Goal: Task Accomplishment & Management: Manage account settings

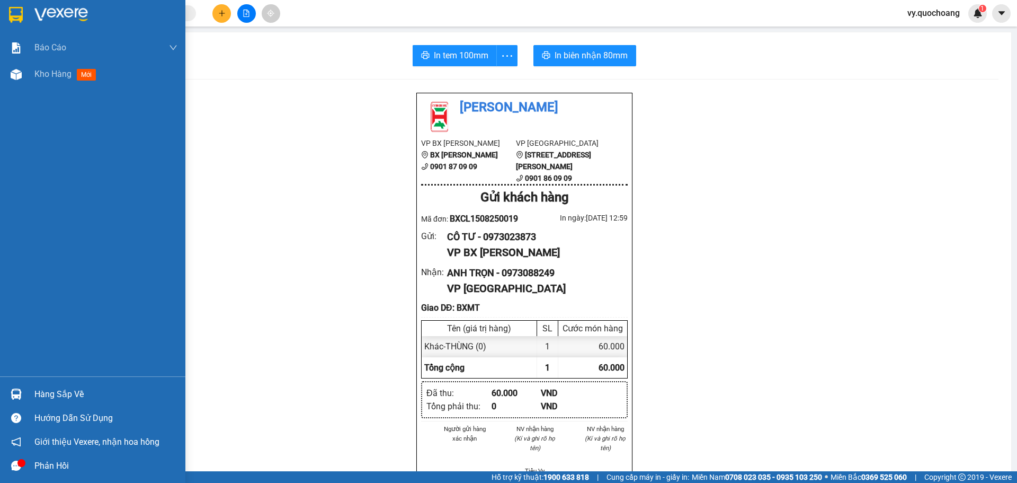
click at [81, 79] on span "mới" at bounding box center [86, 75] width 19 height 12
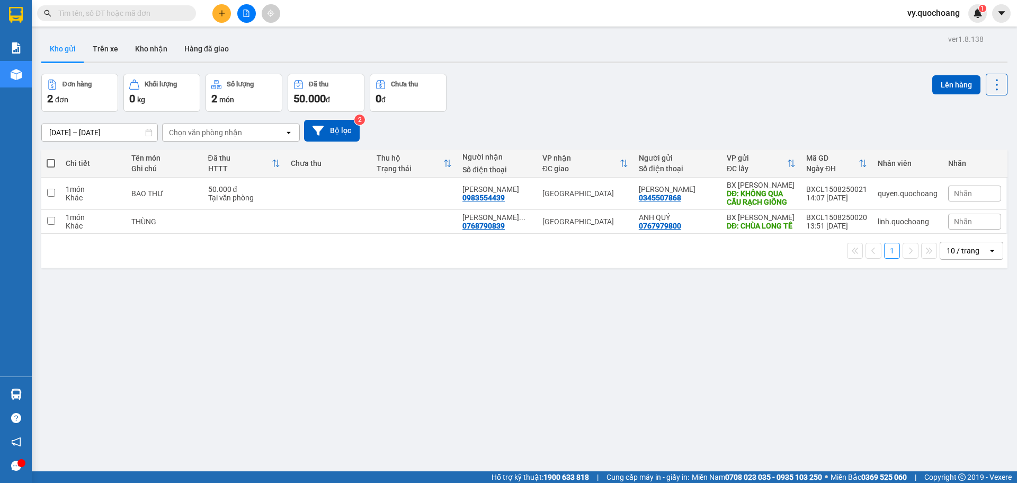
click at [247, 19] on button at bounding box center [246, 13] width 19 height 19
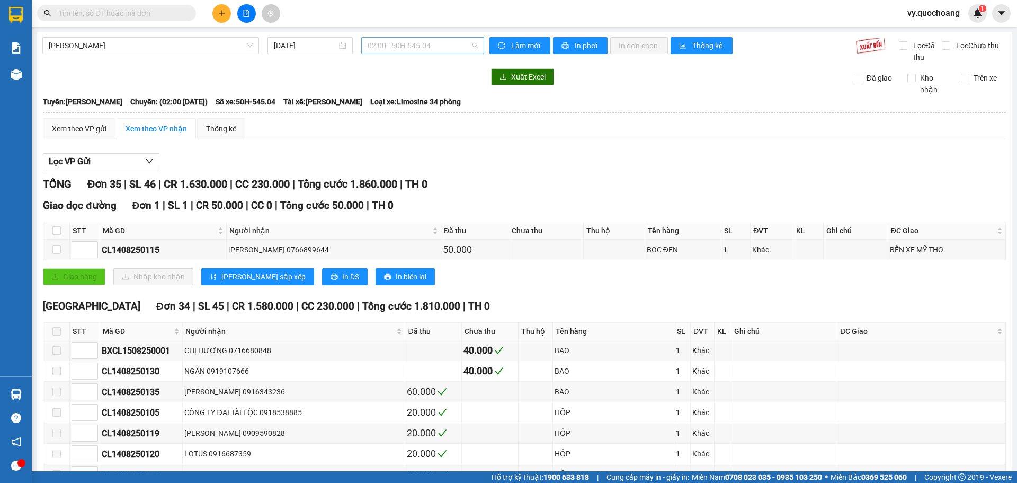
click at [400, 46] on span "02:00 - 50H-545.04" at bounding box center [423, 46] width 110 height 16
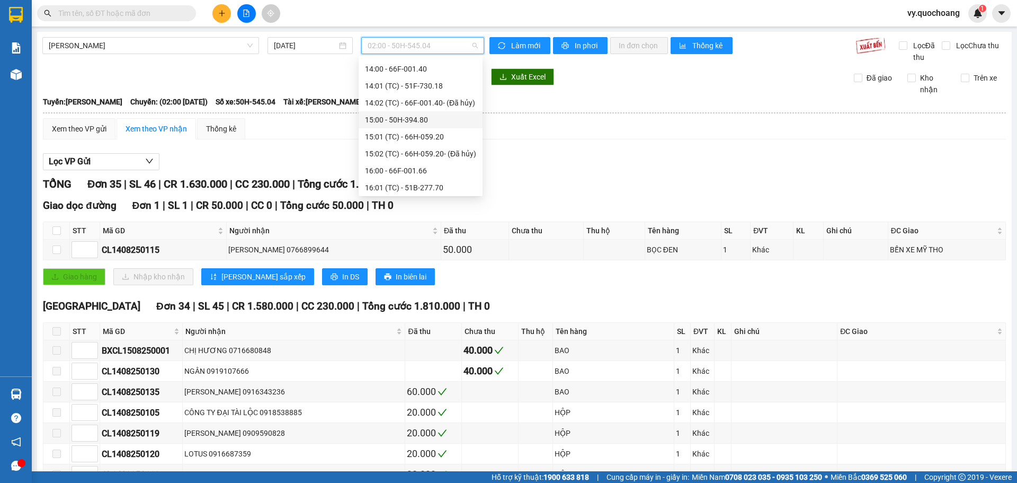
scroll to position [420, 0]
click at [450, 140] on div "14:01 (TC) - 51F-730.18" at bounding box center [420, 139] width 111 height 12
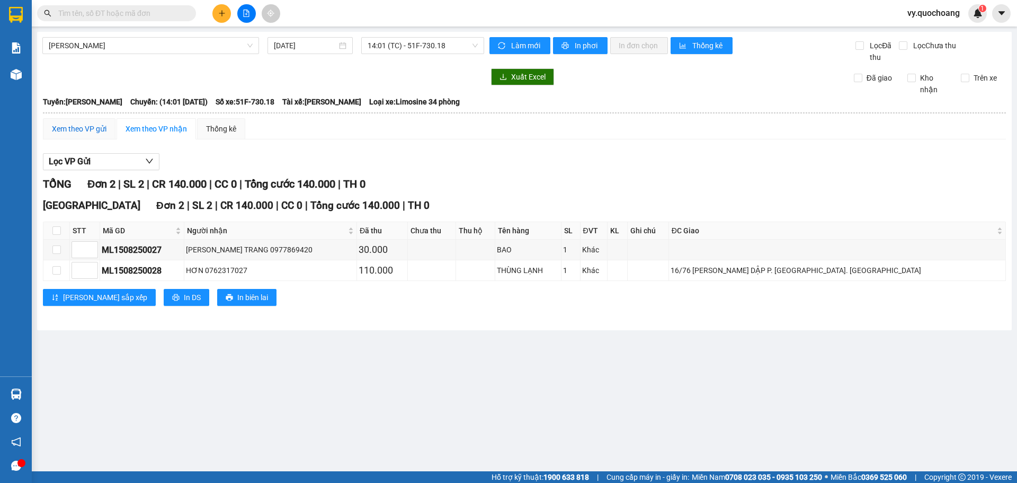
click at [94, 128] on div "Xem theo VP gửi" at bounding box center [79, 129] width 55 height 12
click at [433, 44] on span "14:01 (TC) - 51F-730.18" at bounding box center [423, 46] width 110 height 16
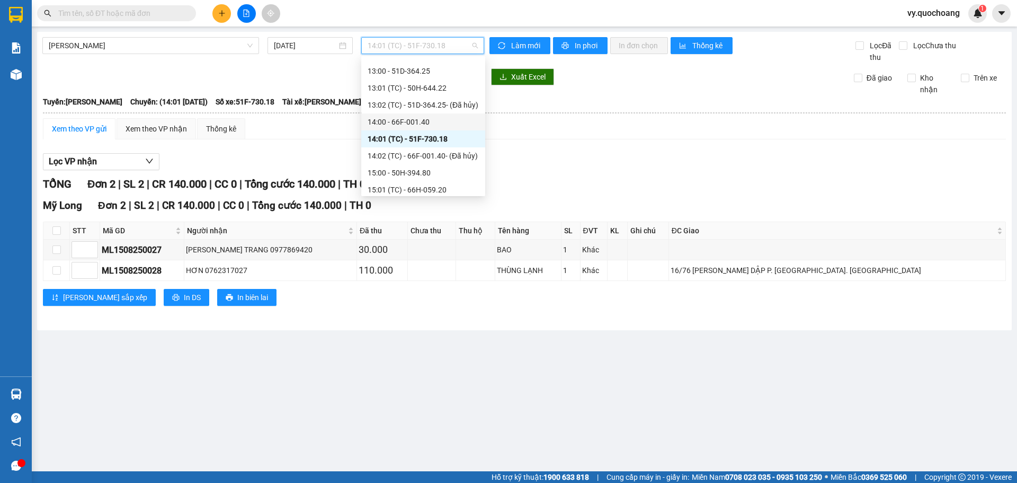
click at [395, 118] on div "14:00 - 66F-001.40" at bounding box center [423, 122] width 111 height 12
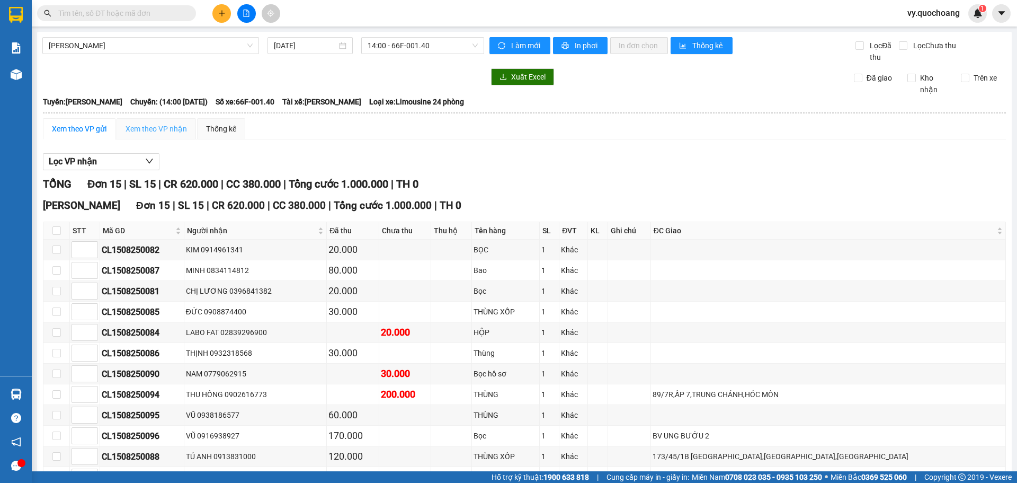
click at [163, 135] on div "Xem theo VP nhận" at bounding box center [156, 128] width 79 height 21
click at [100, 133] on div "Xem theo VP gửi" at bounding box center [79, 129] width 55 height 12
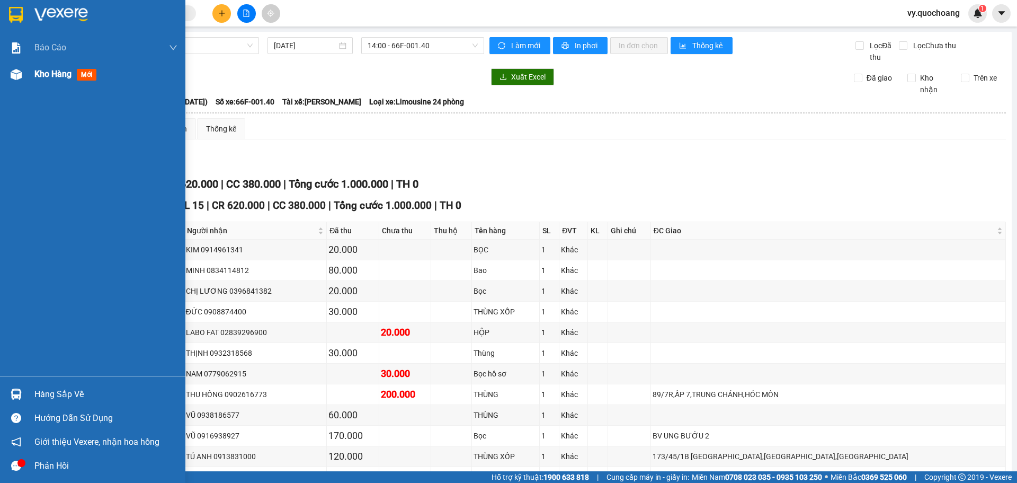
click at [38, 79] on div "Kho hàng mới" at bounding box center [67, 73] width 66 height 13
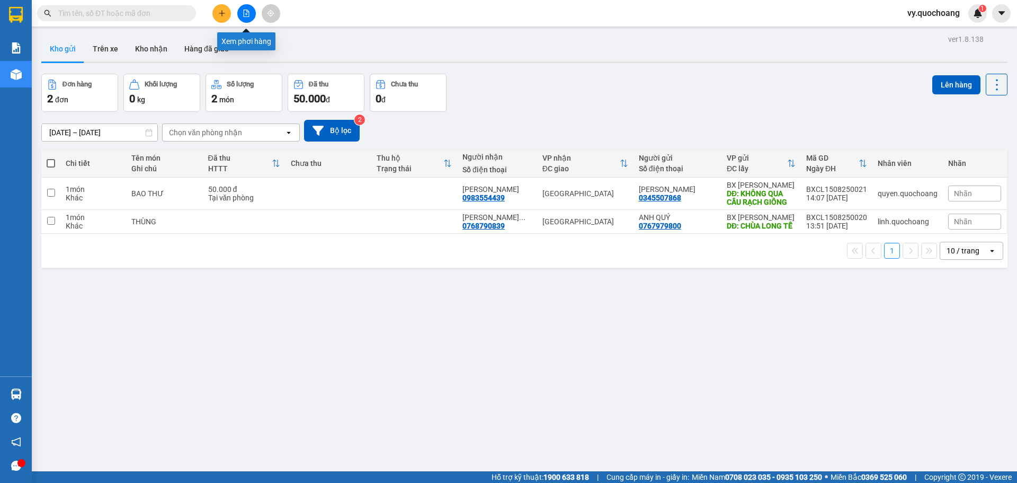
click at [250, 17] on button at bounding box center [246, 13] width 19 height 19
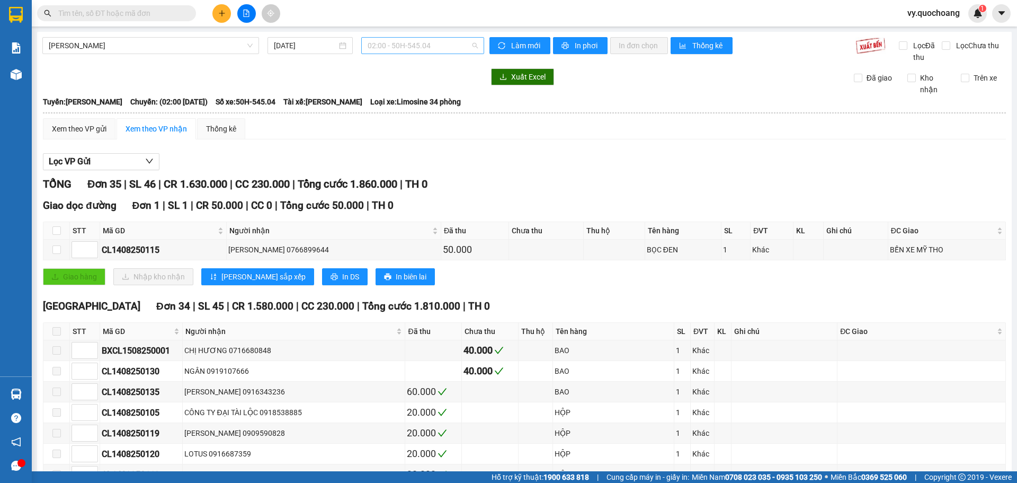
click at [398, 47] on span "02:00 - 50H-545.04" at bounding box center [423, 46] width 110 height 16
click at [157, 17] on input "text" at bounding box center [120, 13] width 125 height 12
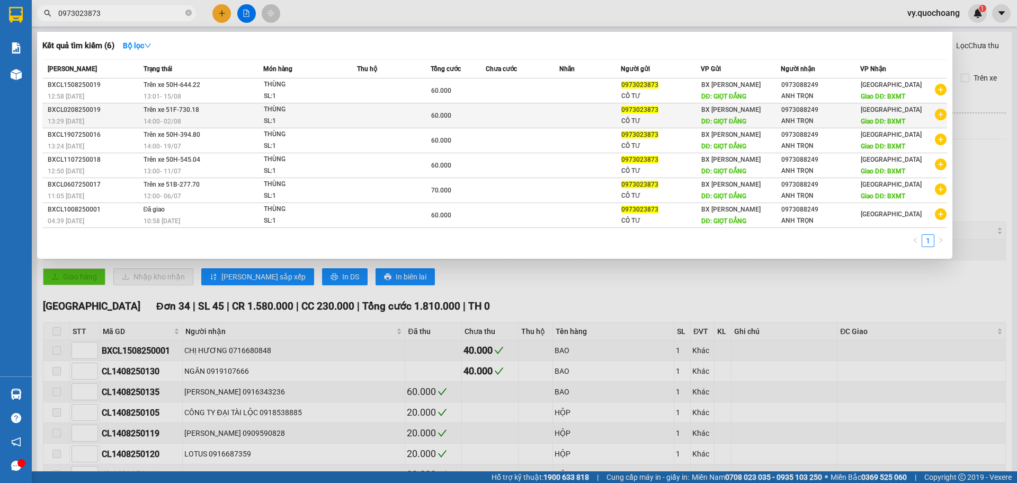
type input "0973023873"
click at [903, 119] on span "Giao DĐ: BXMT" at bounding box center [883, 121] width 45 height 7
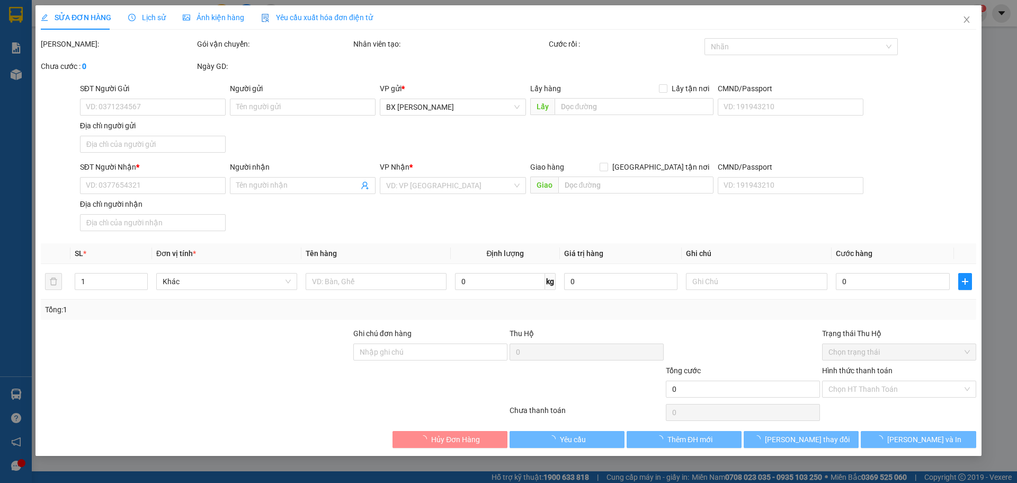
type input "0973023873"
type input "CÔ TƯ"
type input "GIỌT ĐẮNG"
type input "0973088249"
type input "ANH TRỌN"
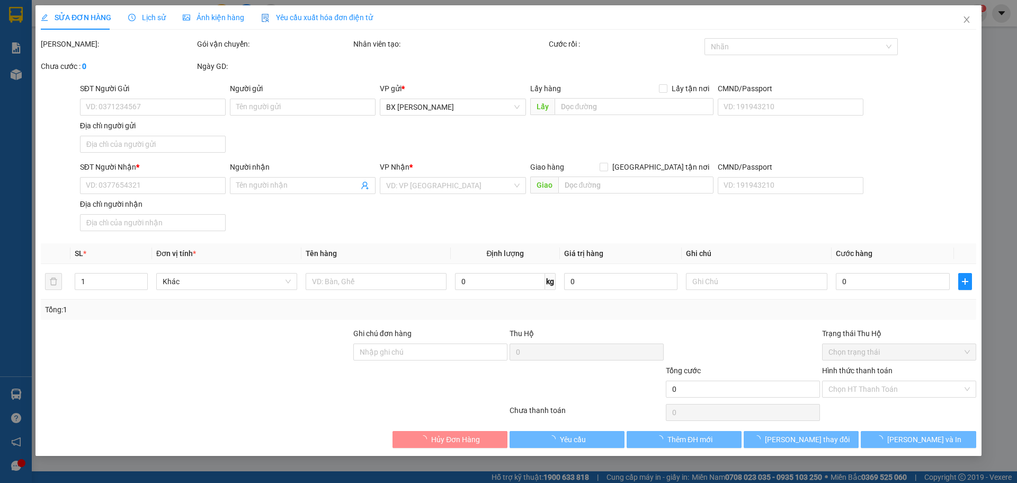
type input "BXMT"
type input "60.000"
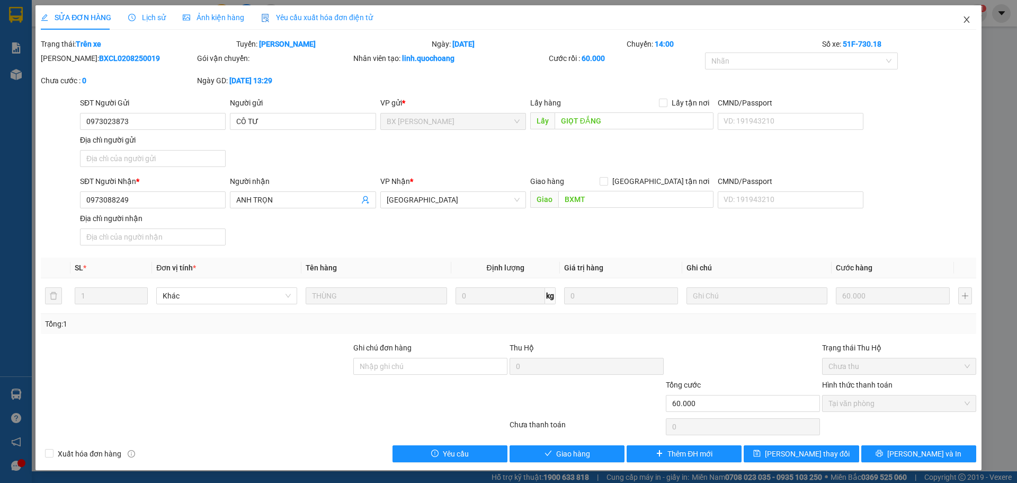
click at [968, 21] on icon "close" at bounding box center [967, 19] width 8 height 8
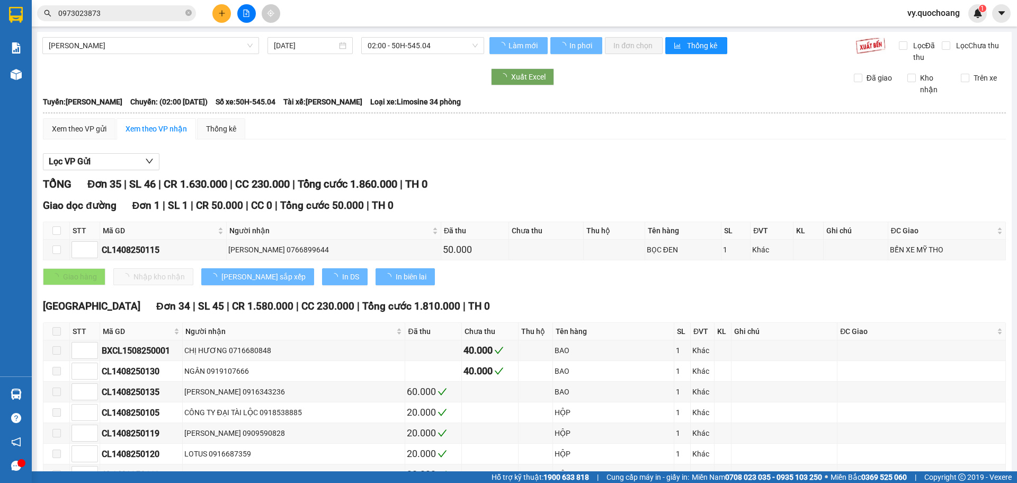
click at [148, 17] on input "0973023873" at bounding box center [120, 13] width 125 height 12
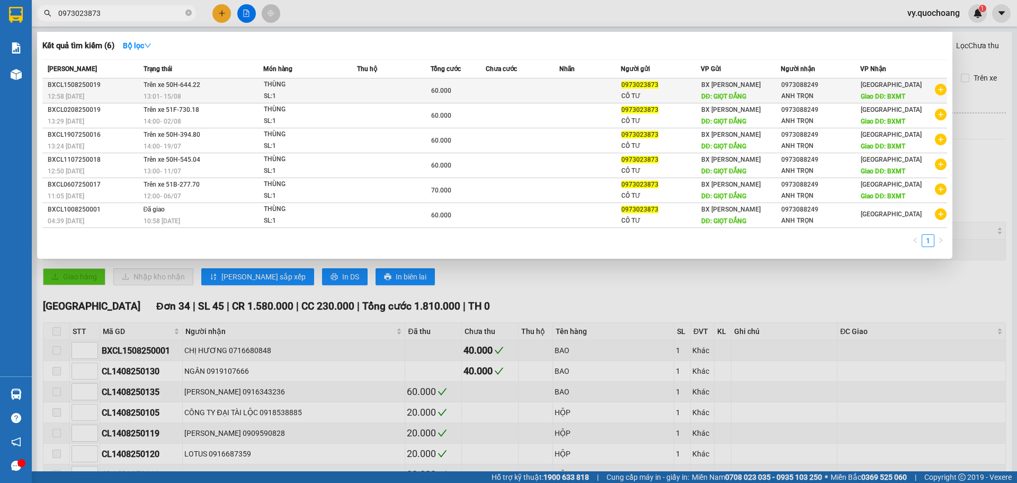
click at [230, 83] on td "Trên xe 50H-644.22 13:01 [DATE]" at bounding box center [202, 90] width 123 height 25
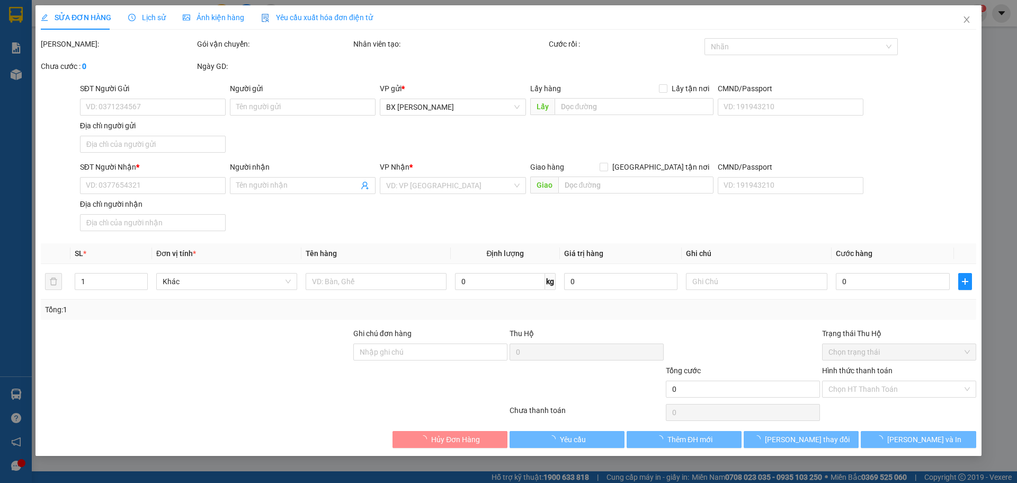
type input "0973023873"
type input "CÔ TƯ"
type input "GIỌT ĐẮNG"
type input "0973088249"
type input "ANH TRỌN"
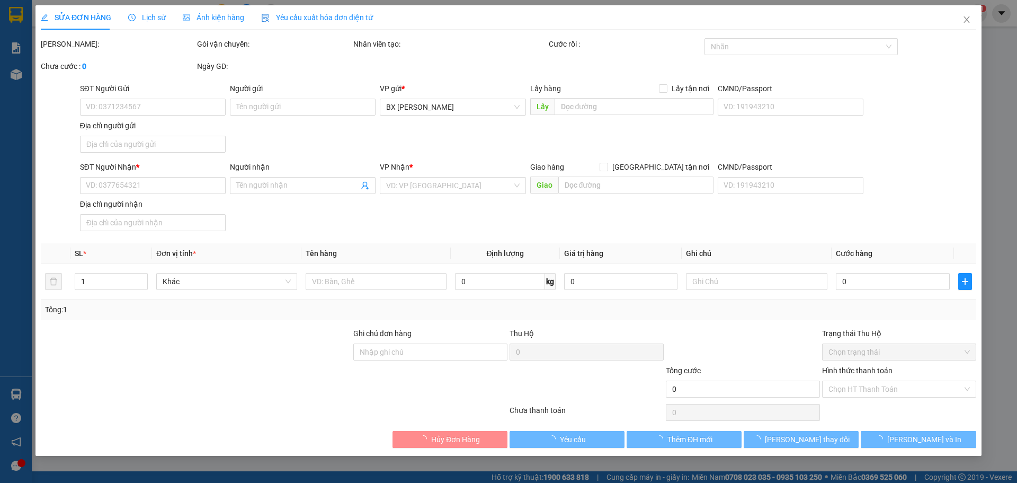
type input "BXMT"
type input "60.000"
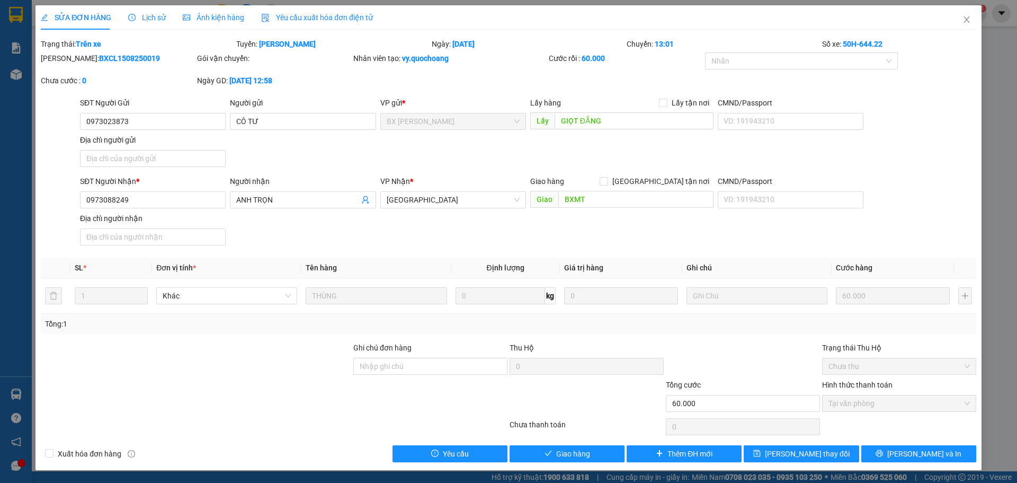
click at [158, 14] on span "Lịch sử" at bounding box center [147, 17] width 38 height 8
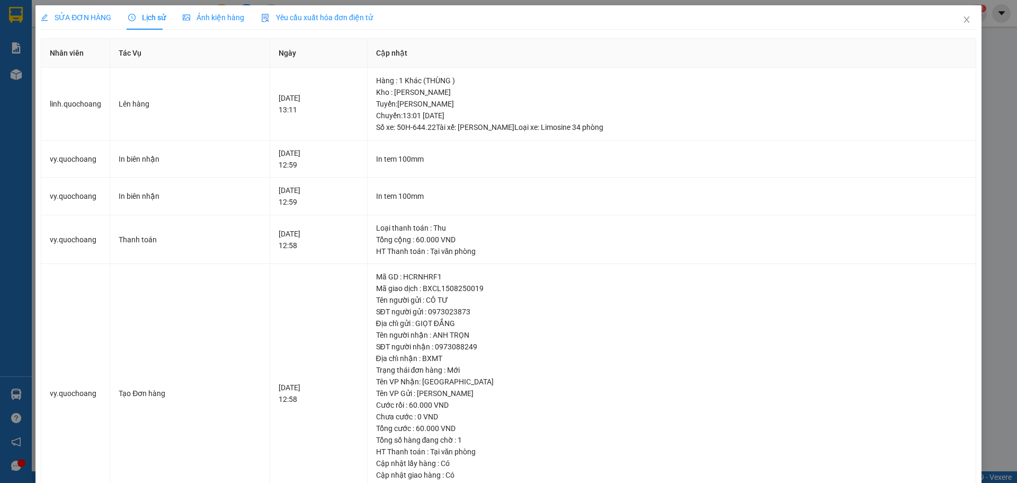
click at [63, 19] on span "SỬA ĐƠN HÀNG" at bounding box center [76, 17] width 70 height 8
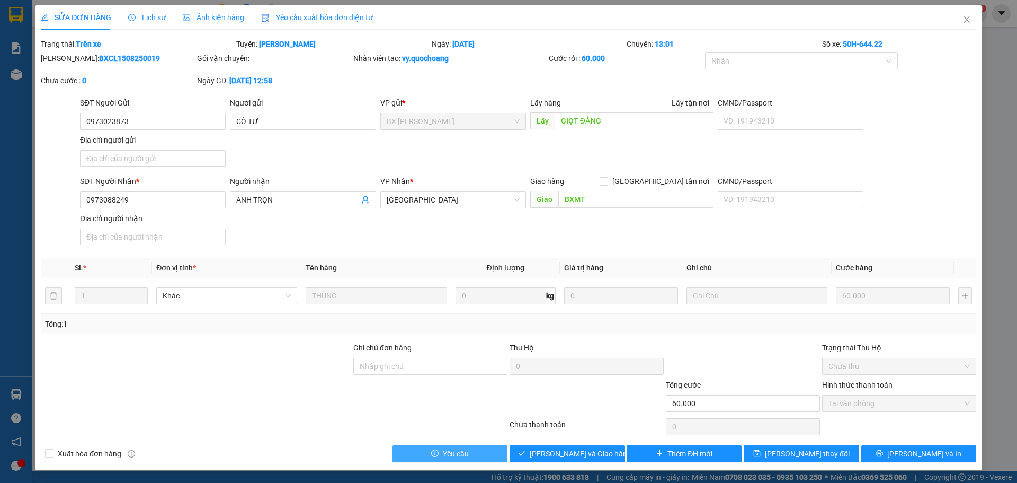
click at [436, 452] on icon "exclamation-circle" at bounding box center [435, 453] width 1 height 4
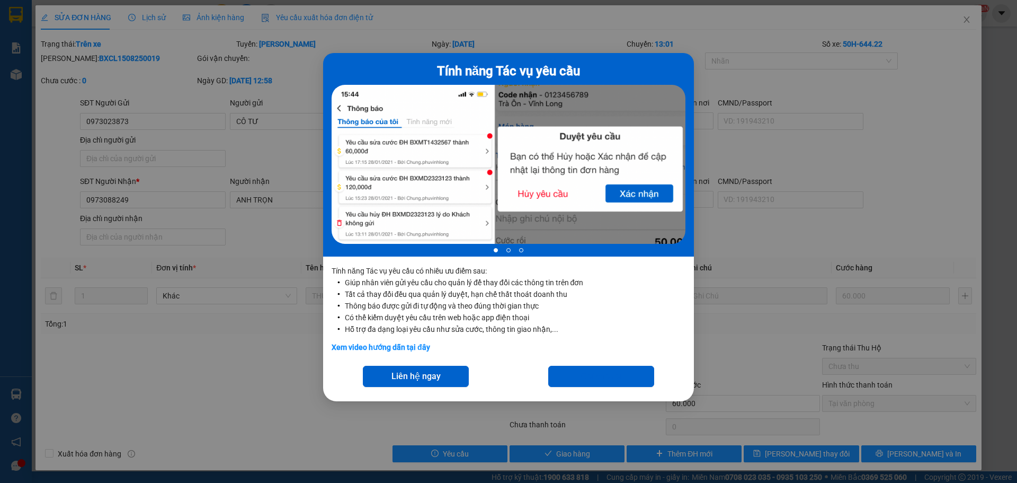
click at [444, 431] on div "Tính năng Tác vụ yêu cầu 1 of 3 Tính năng Tác vụ yêu cầu có nhiều ưu điểm sau: …" at bounding box center [508, 241] width 1017 height 483
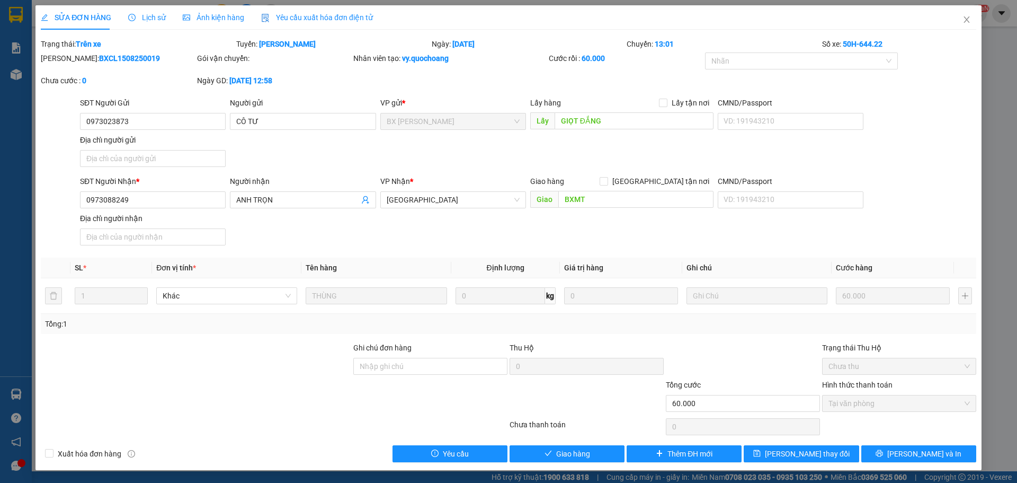
drag, startPoint x: 136, startPoint y: 58, endPoint x: 68, endPoint y: 54, distance: 68.0
click at [68, 54] on div "[PERSON_NAME]: BXCL1508250019" at bounding box center [118, 58] width 154 height 12
drag, startPoint x: 69, startPoint y: 55, endPoint x: 966, endPoint y: 20, distance: 897.3
click at [966, 20] on icon "close" at bounding box center [967, 19] width 8 height 8
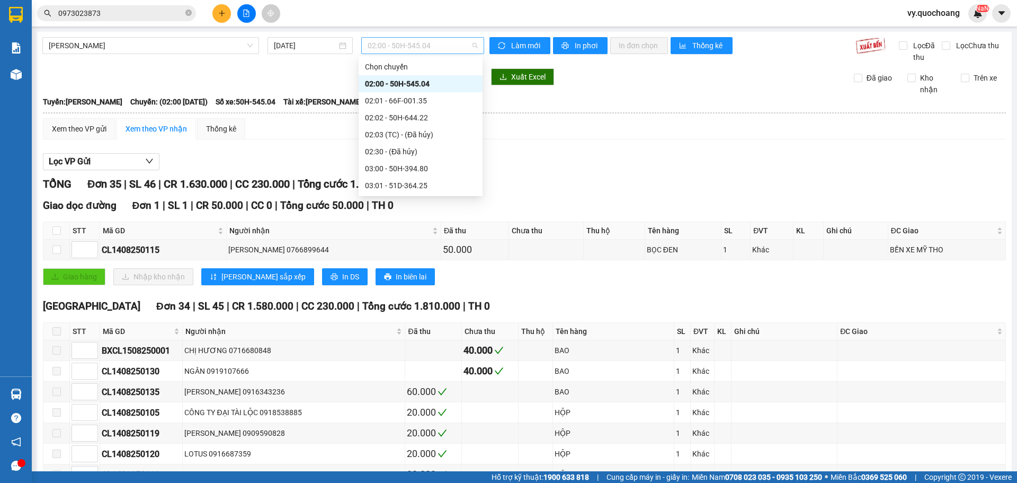
click at [396, 42] on span "02:00 - 50H-545.04" at bounding box center [423, 46] width 110 height 16
click at [422, 132] on div "13:01 (TC) - 50H-644.22" at bounding box center [420, 137] width 111 height 12
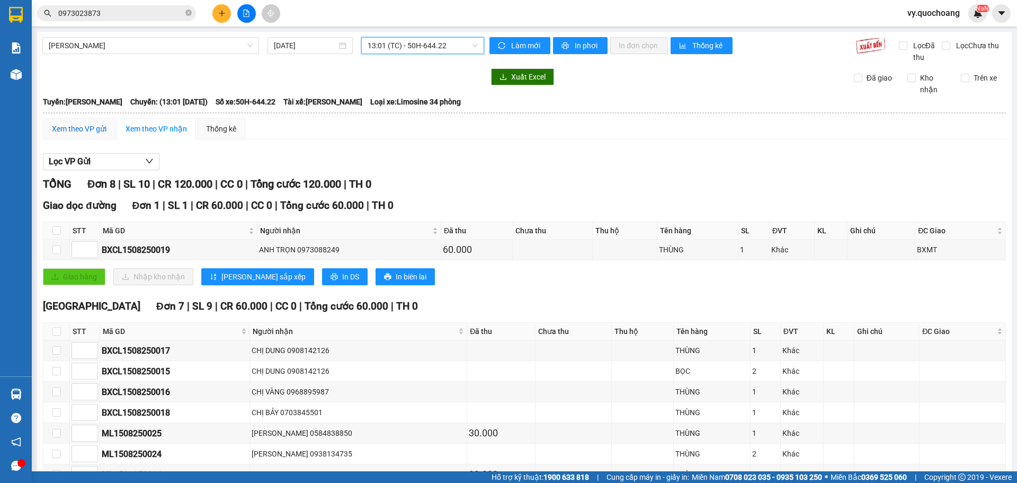
click at [92, 131] on div "Xem theo VP gửi" at bounding box center [79, 129] width 55 height 12
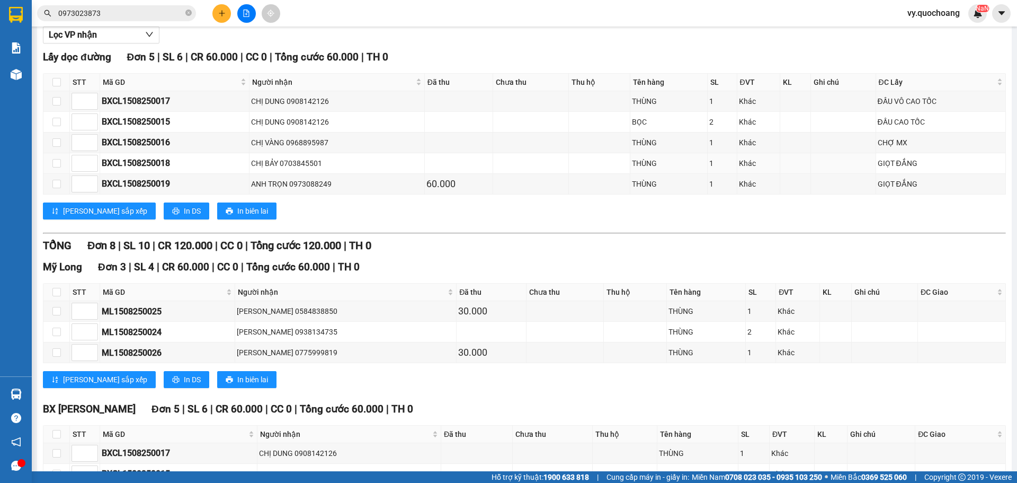
scroll to position [256, 0]
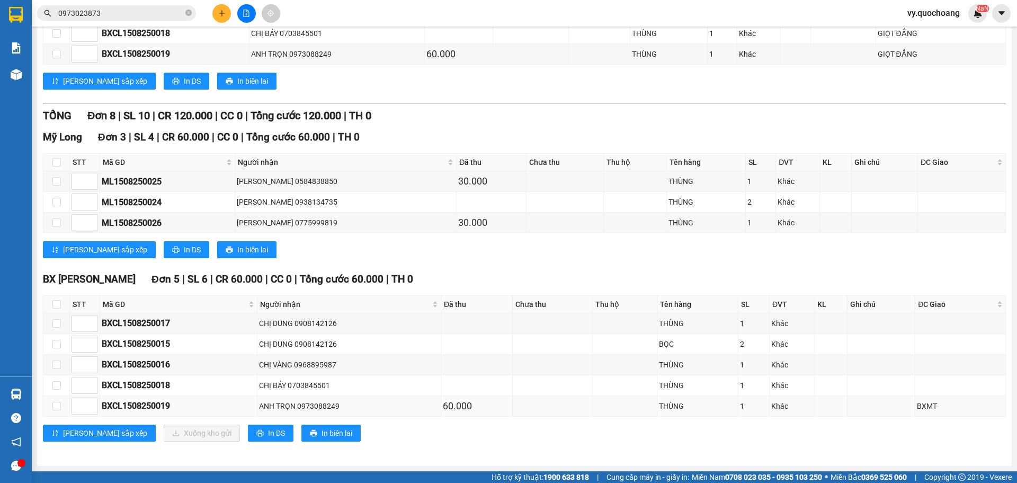
click at [268, 406] on div "ANH TRỌN 0973088249" at bounding box center [349, 406] width 180 height 12
click at [68, 403] on td at bounding box center [56, 406] width 26 height 21
click at [59, 403] on input "checkbox" at bounding box center [56, 406] width 8 height 8
checkbox input "true"
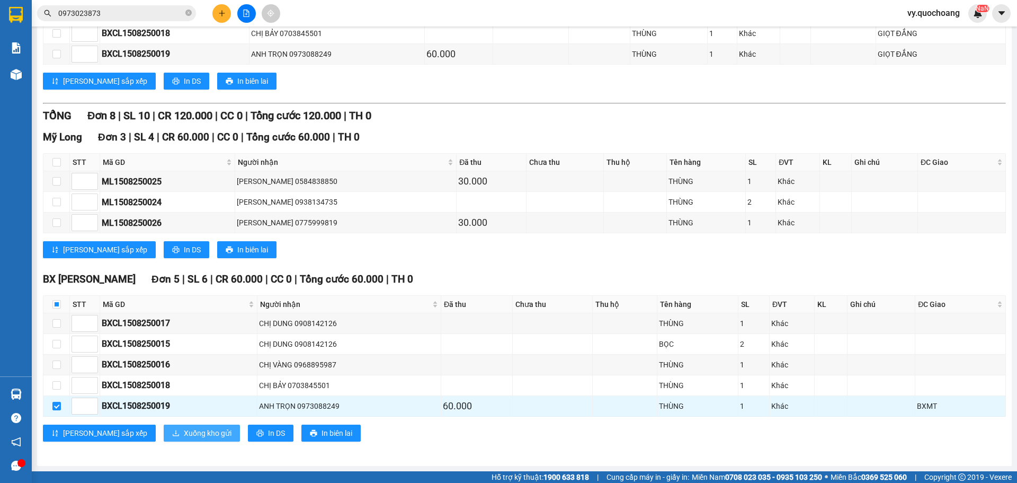
click at [184, 434] on span "Xuống kho gửi" at bounding box center [208, 433] width 48 height 12
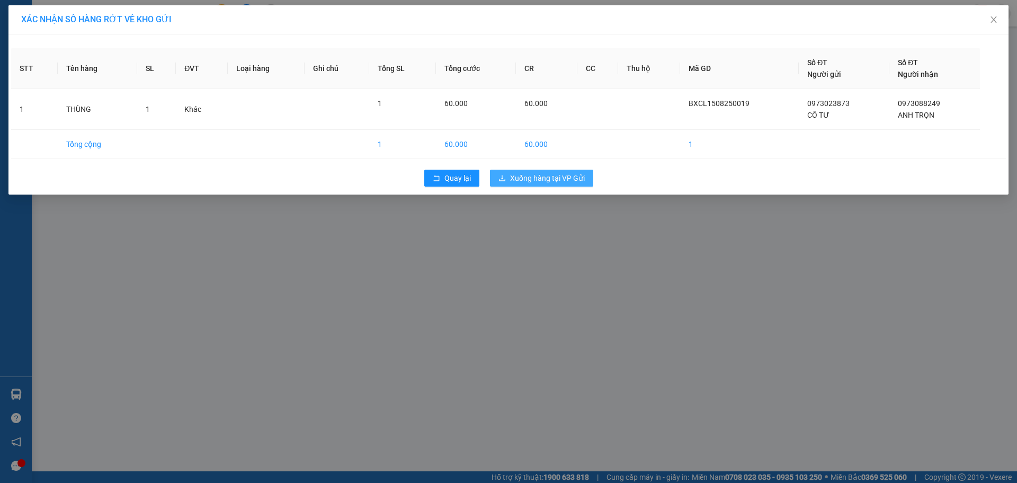
drag, startPoint x: 564, startPoint y: 194, endPoint x: 564, endPoint y: 179, distance: 15.4
click at [564, 190] on div "STT Tên hàng SL ĐVT Loại hàng Ghi chú Tổng SL Tổng cước CR CC Thu hộ Mã GD Số Đ…" at bounding box center [508, 114] width 1000 height 160
click at [564, 178] on span "Xuống hàng tại VP Gửi" at bounding box center [547, 178] width 75 height 12
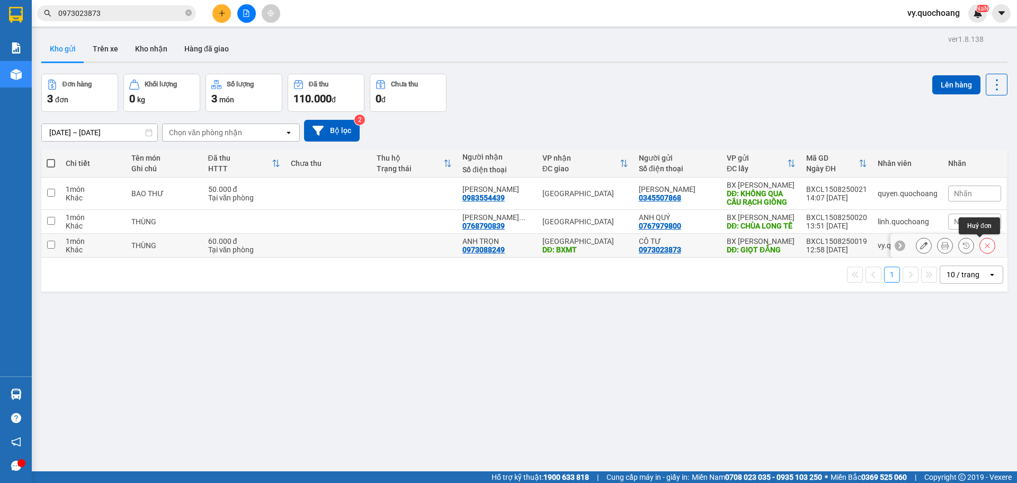
click at [984, 245] on icon at bounding box center [987, 245] width 7 height 7
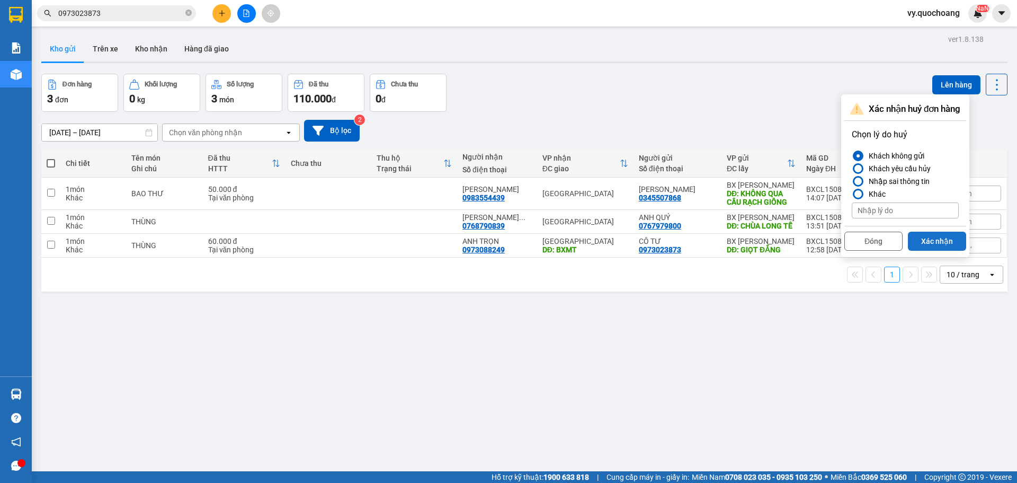
click at [919, 240] on button "Xác nhận" at bounding box center [937, 241] width 58 height 19
